Goal: Obtain resource: Obtain resource

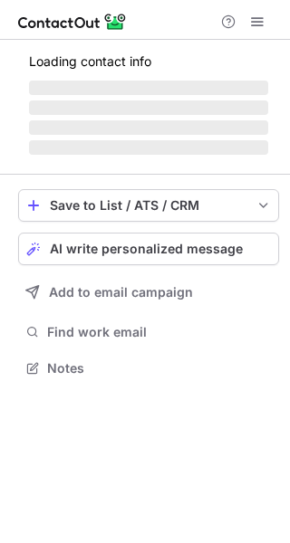
scroll to position [424, 290]
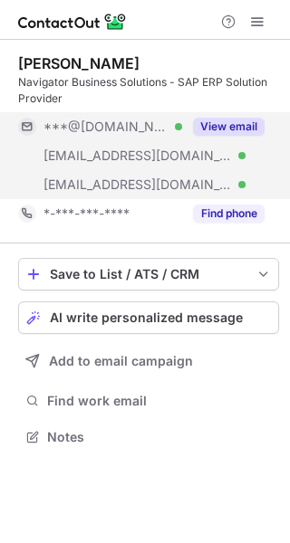
click at [245, 127] on button "View email" at bounding box center [229, 127] width 72 height 18
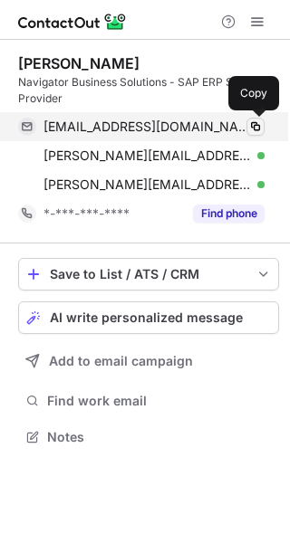
click at [249, 127] on span at bounding box center [255, 126] width 14 height 14
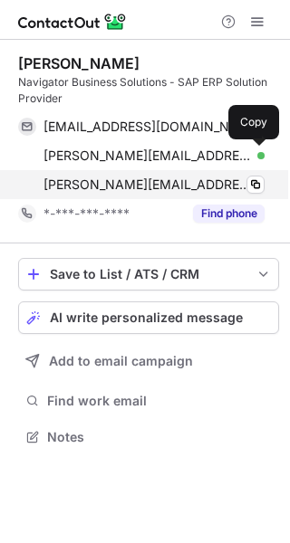
drag, startPoint x: 257, startPoint y: 152, endPoint x: 196, endPoint y: 169, distance: 63.0
click at [257, 152] on span at bounding box center [255, 155] width 14 height 14
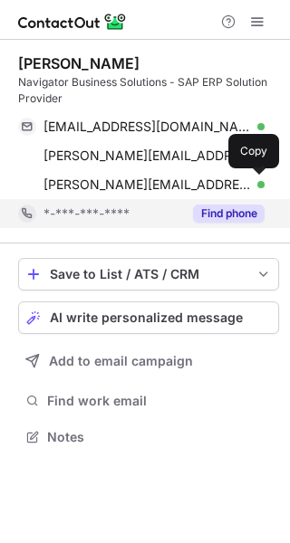
drag, startPoint x: 254, startPoint y: 186, endPoint x: 231, endPoint y: 200, distance: 27.6
click at [254, 186] on span at bounding box center [255, 184] width 14 height 14
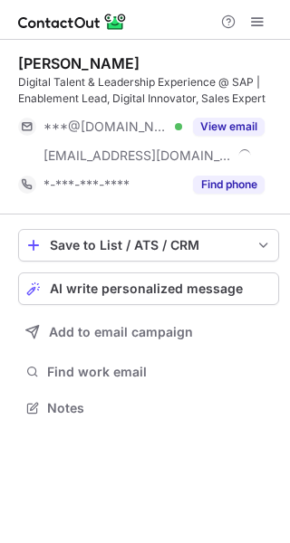
scroll to position [396, 290]
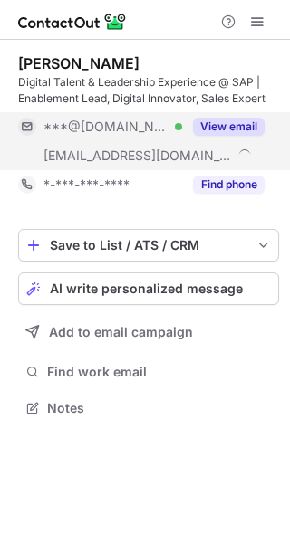
click at [215, 125] on button "View email" at bounding box center [229, 127] width 72 height 18
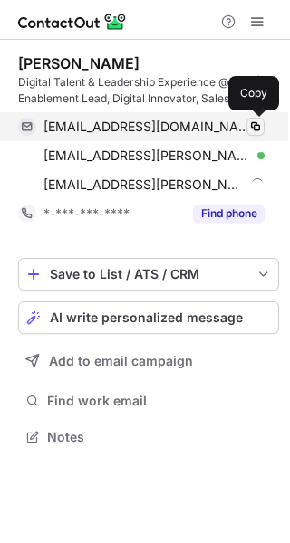
click at [258, 125] on span at bounding box center [255, 126] width 14 height 14
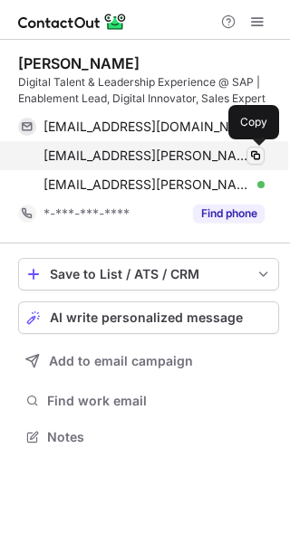
click at [252, 157] on span at bounding box center [255, 155] width 14 height 14
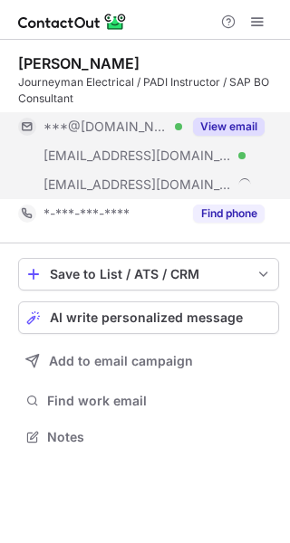
scroll to position [424, 290]
click at [242, 131] on button "View email" at bounding box center [229, 127] width 72 height 18
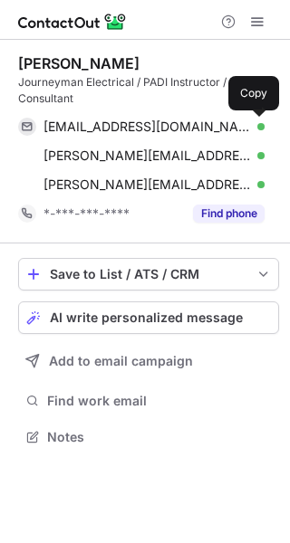
click at [248, 132] on span at bounding box center [255, 126] width 14 height 14
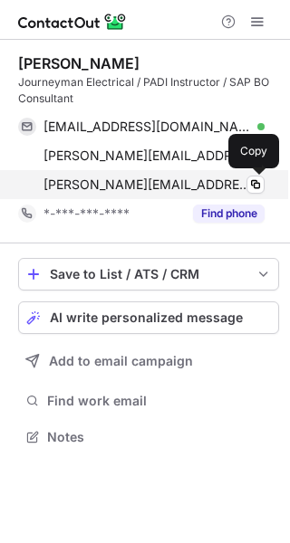
drag, startPoint x: 258, startPoint y: 184, endPoint x: 239, endPoint y: 182, distance: 19.1
click at [258, 184] on span at bounding box center [255, 184] width 14 height 14
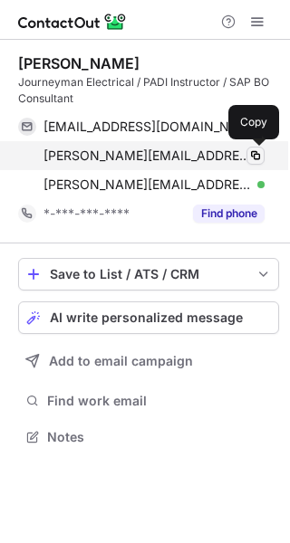
click at [254, 148] on span at bounding box center [255, 155] width 14 height 14
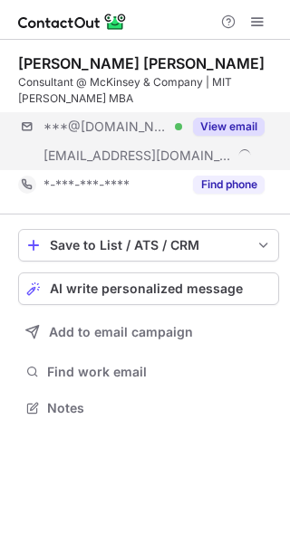
scroll to position [396, 290]
click at [233, 136] on div "View email" at bounding box center [223, 126] width 82 height 29
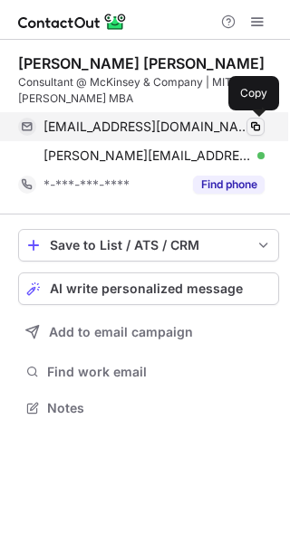
click at [256, 132] on span at bounding box center [255, 126] width 14 height 14
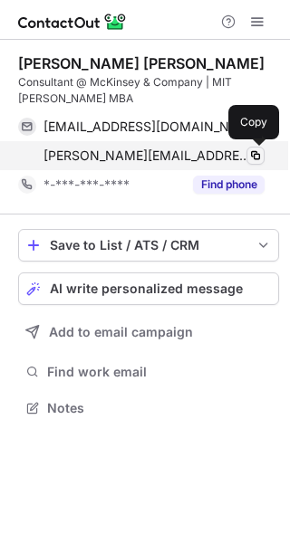
click at [255, 156] on span at bounding box center [255, 155] width 14 height 14
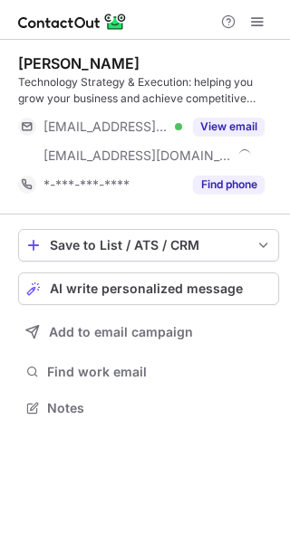
scroll to position [396, 290]
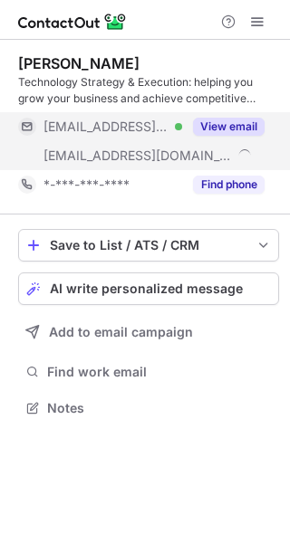
click at [223, 128] on button "View email" at bounding box center [229, 127] width 72 height 18
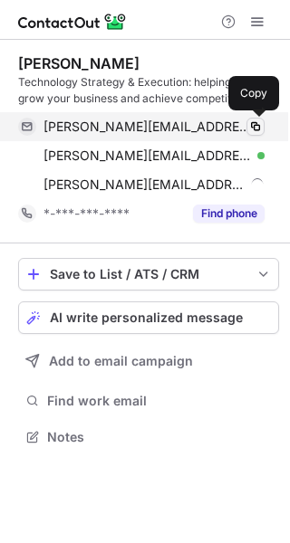
click at [255, 128] on span at bounding box center [255, 126] width 14 height 14
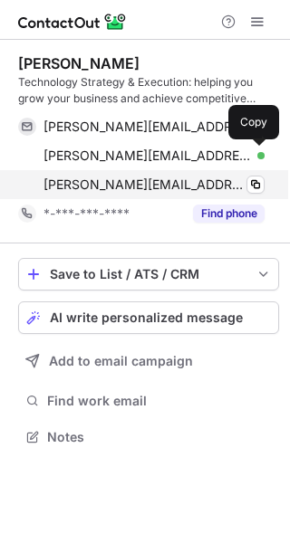
drag, startPoint x: 248, startPoint y: 157, endPoint x: 215, endPoint y: 172, distance: 36.0
click at [248, 157] on span at bounding box center [255, 155] width 14 height 14
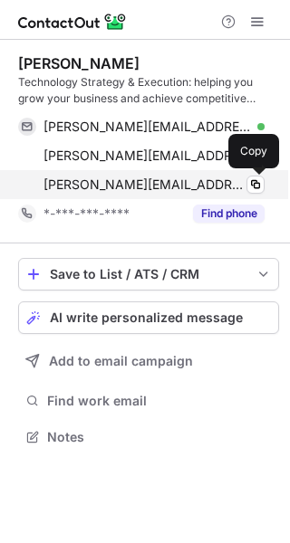
click at [251, 187] on span at bounding box center [255, 184] width 14 height 14
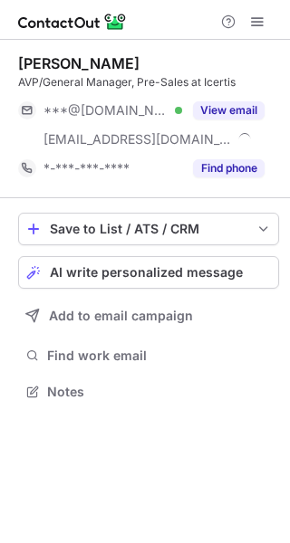
scroll to position [378, 290]
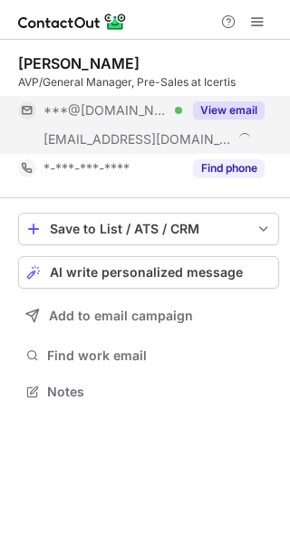
click at [227, 111] on button "View email" at bounding box center [229, 110] width 72 height 18
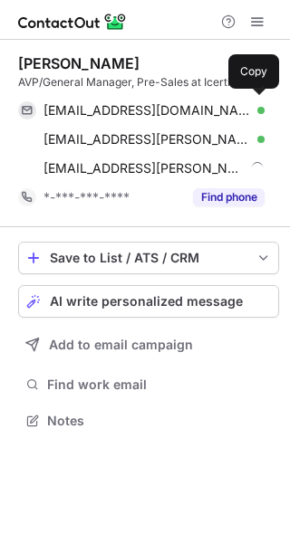
scroll to position [408, 290]
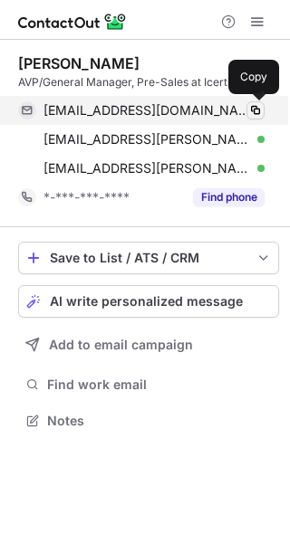
click at [250, 112] on span at bounding box center [255, 110] width 14 height 14
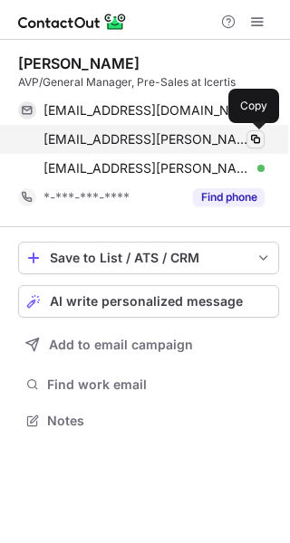
click at [248, 137] on span at bounding box center [255, 139] width 14 height 14
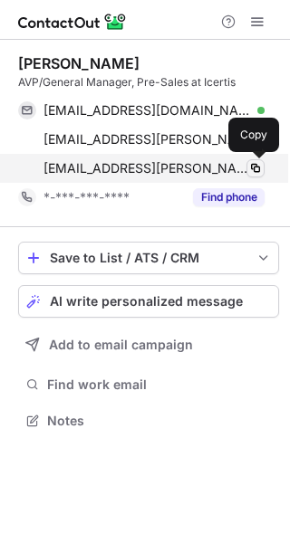
click at [253, 169] on span at bounding box center [255, 168] width 14 height 14
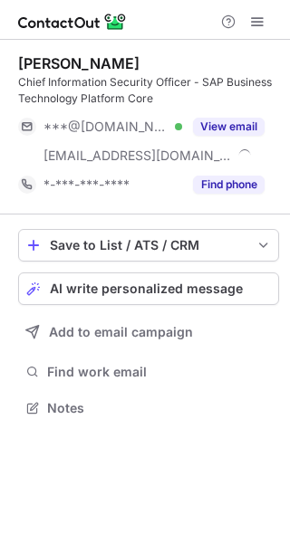
scroll to position [396, 290]
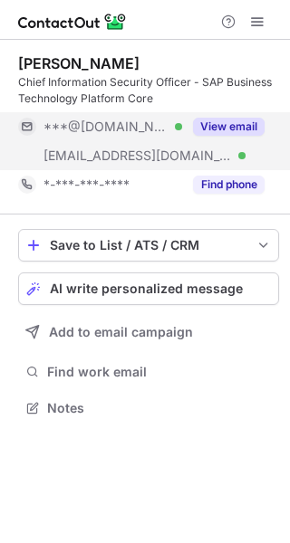
click at [233, 140] on div "View email" at bounding box center [223, 126] width 82 height 29
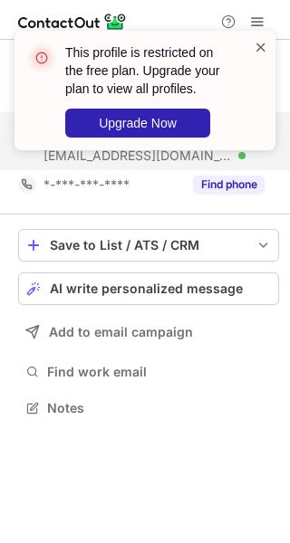
click at [256, 45] on span at bounding box center [260, 47] width 14 height 18
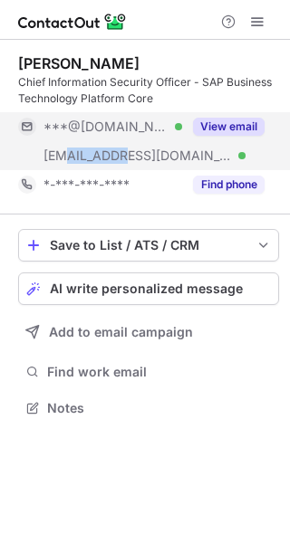
copy span "@[DOMAIN_NAME]"
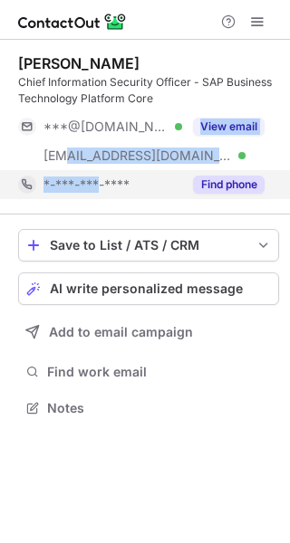
drag, startPoint x: 93, startPoint y: 163, endPoint x: 42, endPoint y: 190, distance: 58.3
click at [42, 190] on div "[PERSON_NAME] Chief Information Security Officer - SAP Business Technology Plat…" at bounding box center [148, 126] width 261 height 145
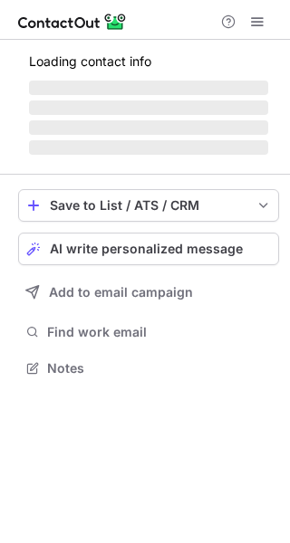
scroll to position [396, 290]
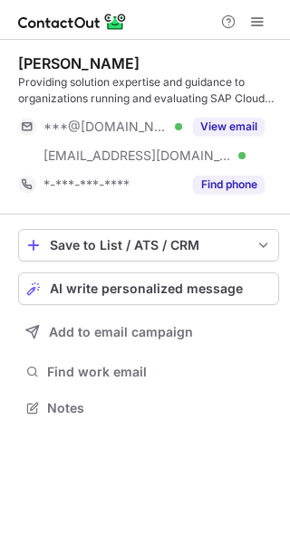
click at [238, 129] on button "View email" at bounding box center [229, 127] width 72 height 18
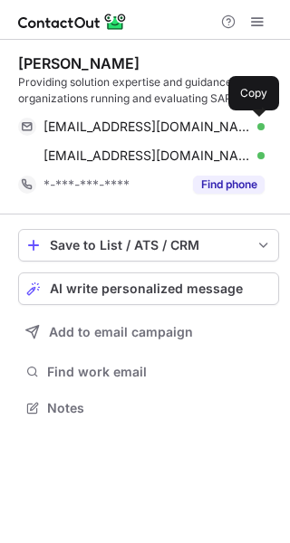
click at [252, 129] on span at bounding box center [255, 126] width 14 height 14
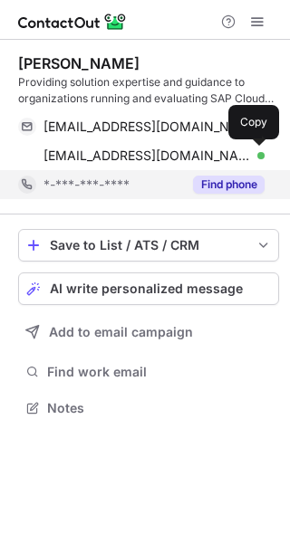
drag, startPoint x: 254, startPoint y: 158, endPoint x: 205, endPoint y: 175, distance: 51.8
click at [254, 158] on span at bounding box center [255, 155] width 14 height 14
